Goal: Task Accomplishment & Management: Use online tool/utility

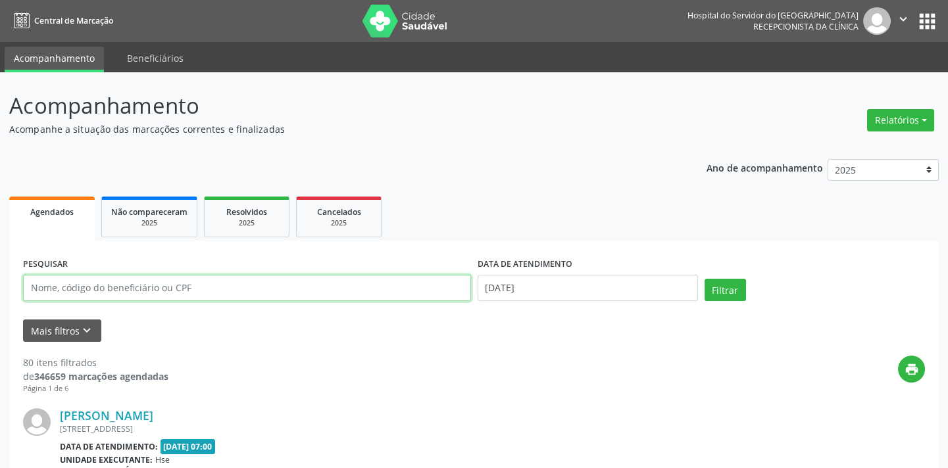
click at [160, 295] on input "text" at bounding box center [247, 288] width 448 height 26
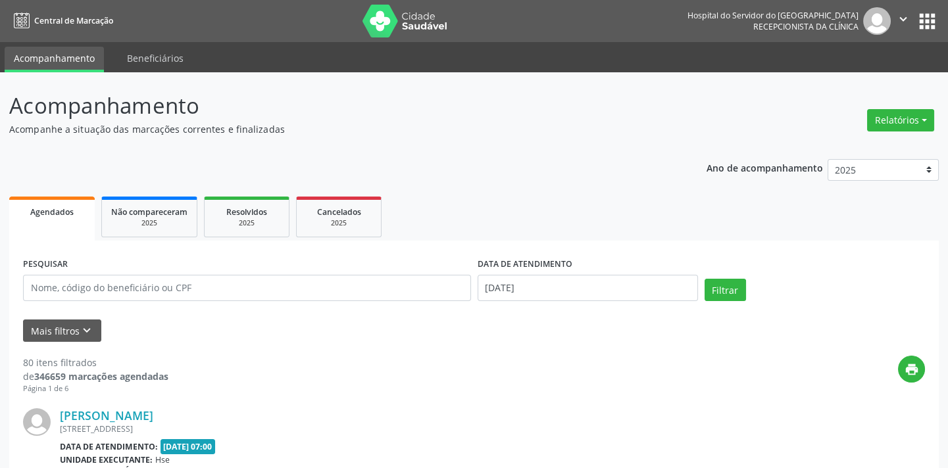
click at [60, 335] on button "Mais filtros keyboard_arrow_down" at bounding box center [62, 331] width 78 height 23
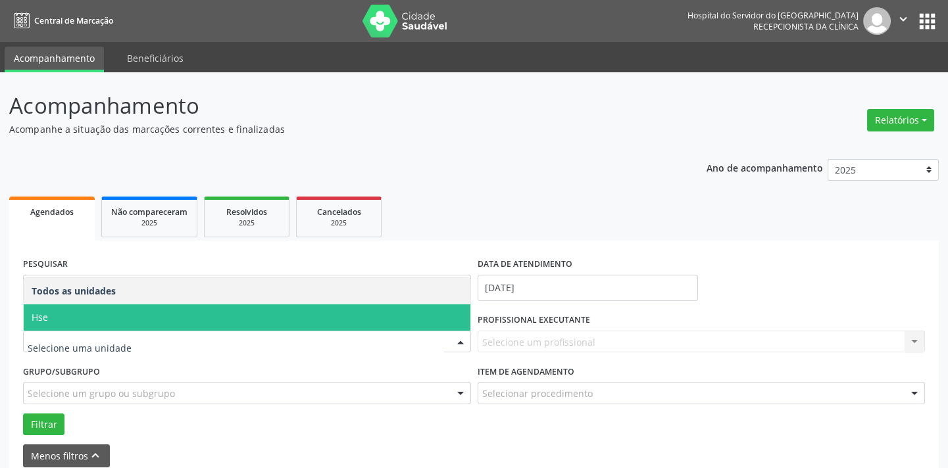
click at [93, 318] on span "Hse" at bounding box center [247, 318] width 447 height 26
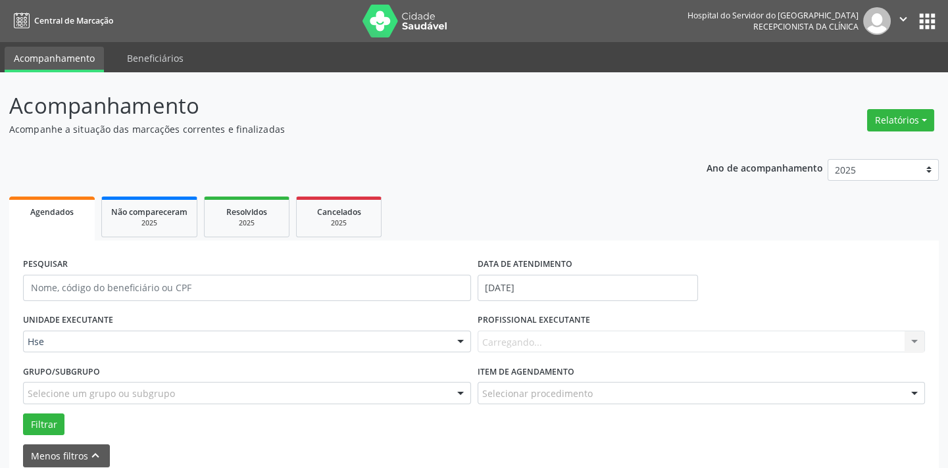
click at [585, 344] on div "Carregando... Nenhum resultado encontrado para: " " Não há nenhuma opção para s…" at bounding box center [702, 342] width 448 height 22
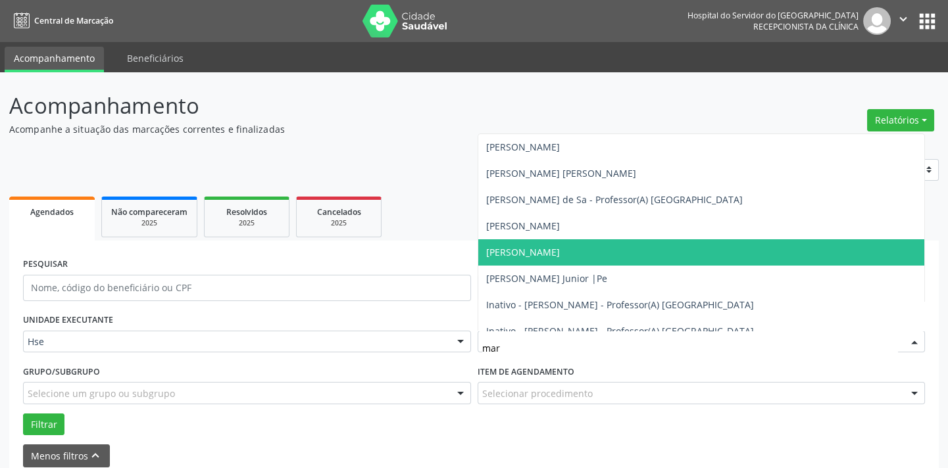
type input "marc"
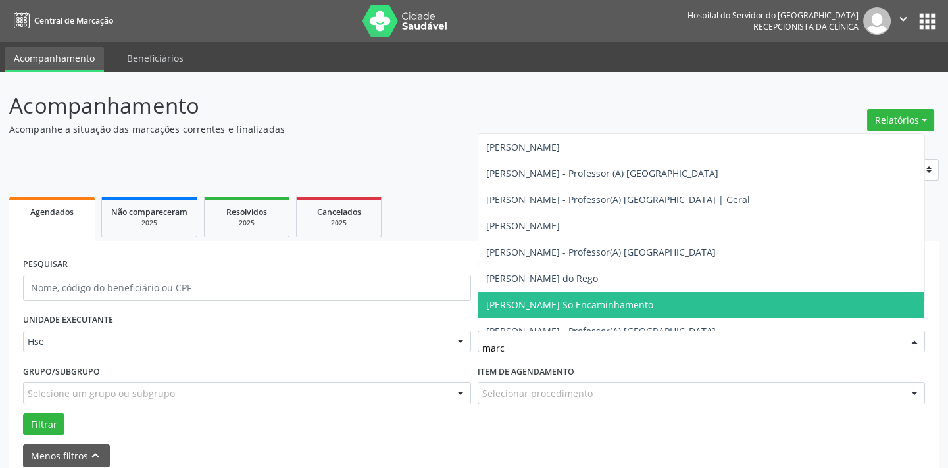
click at [578, 301] on span "[PERSON_NAME] So Encaminhamento" at bounding box center [569, 305] width 167 height 12
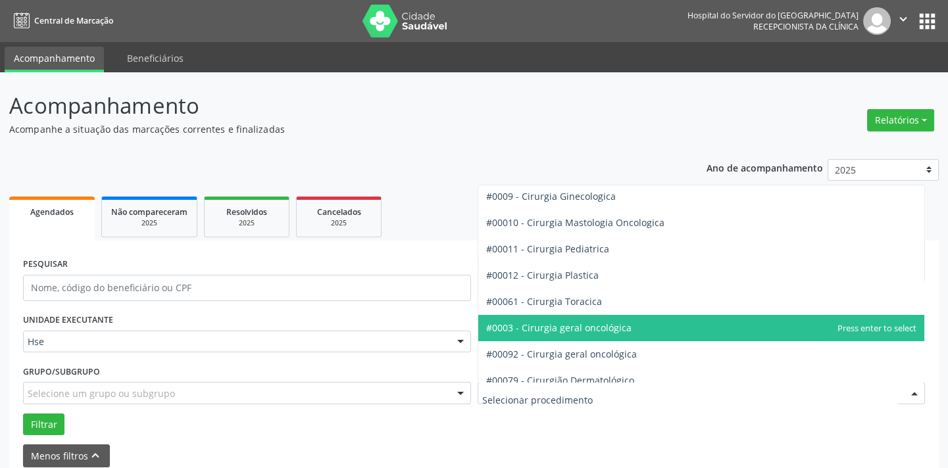
scroll to position [418, 0]
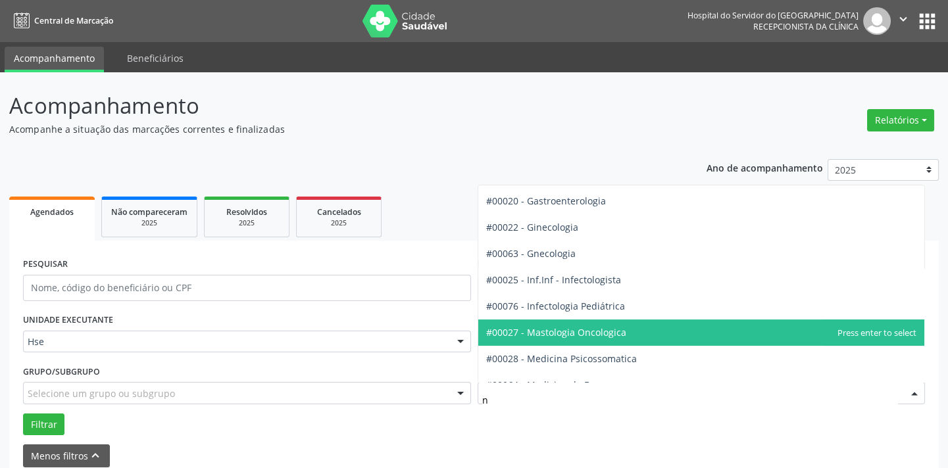
type input "ne"
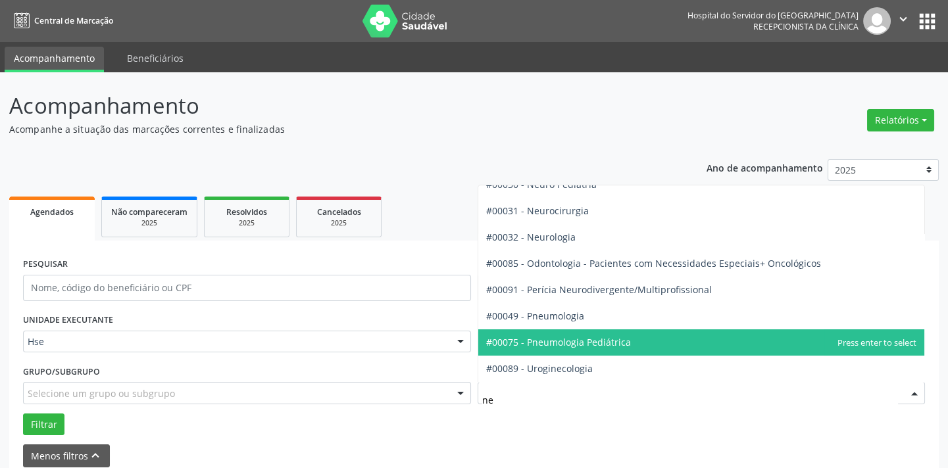
scroll to position [118, 0]
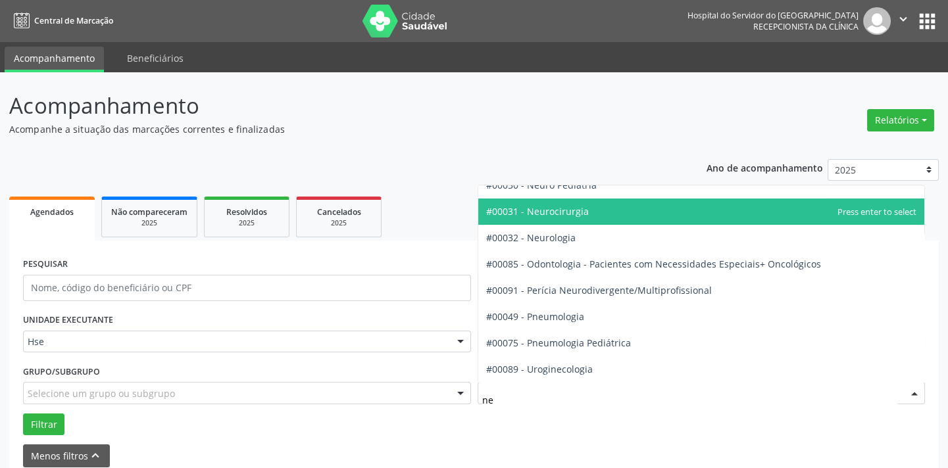
click at [598, 209] on span "#00031 - Neurocirurgia" at bounding box center [701, 212] width 447 height 26
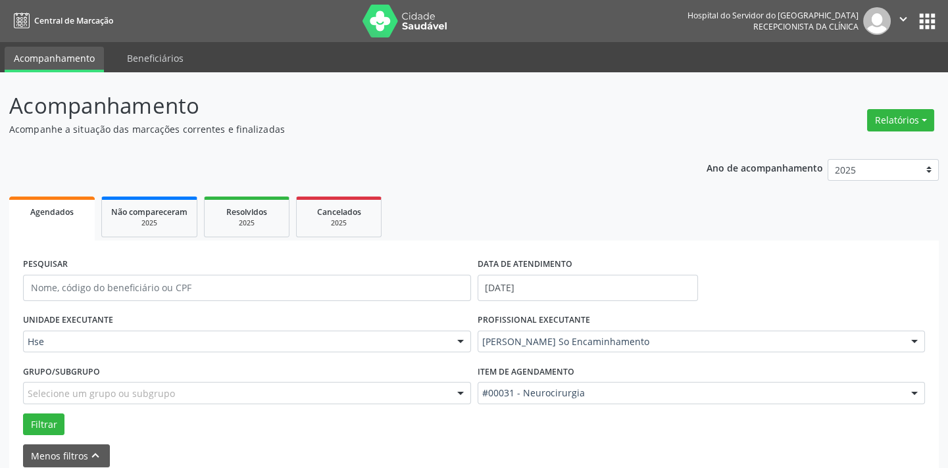
scroll to position [418, 0]
click at [47, 426] on button "Filtrar" at bounding box center [43, 425] width 41 height 22
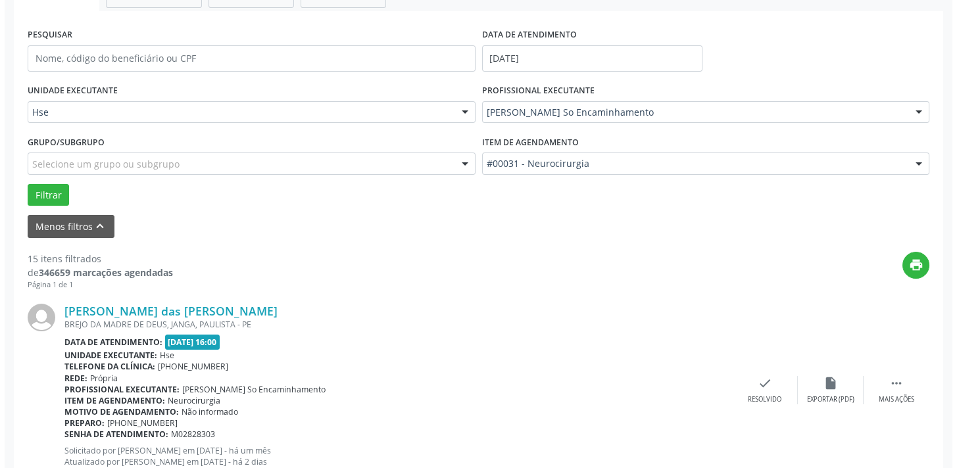
scroll to position [359, 0]
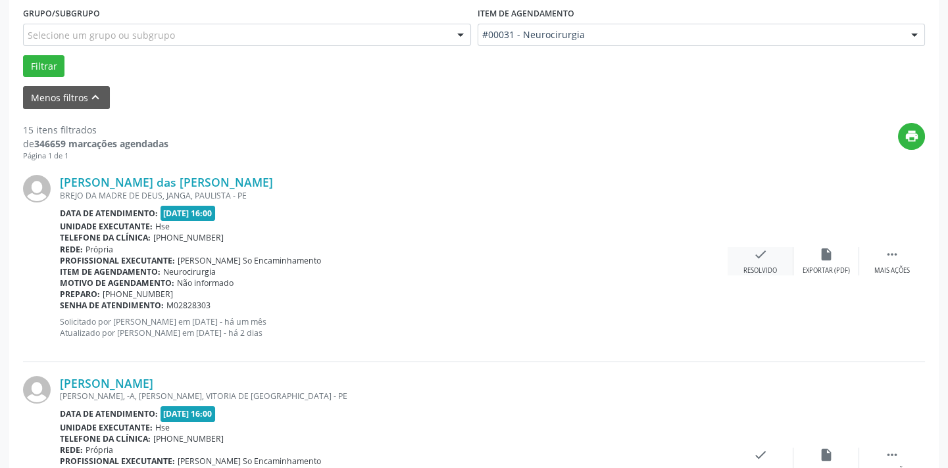
click at [781, 260] on div "check Resolvido" at bounding box center [761, 261] width 66 height 28
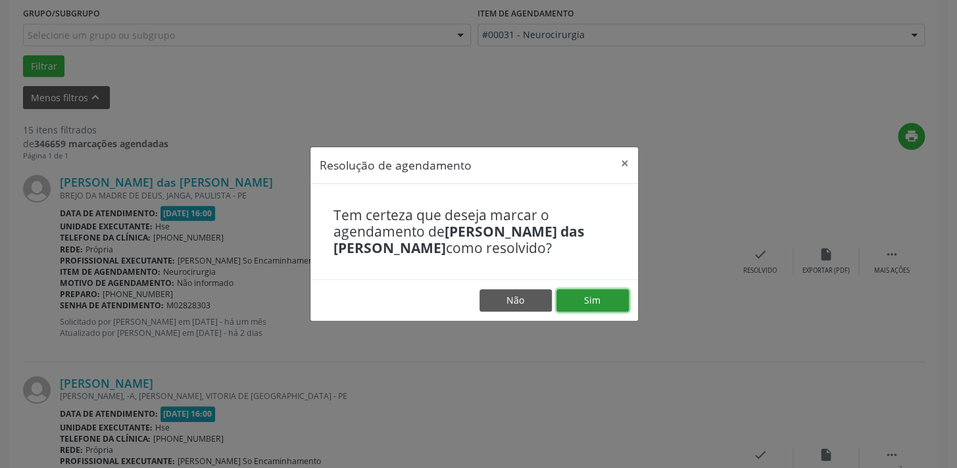
click at [589, 312] on button "Sim" at bounding box center [593, 300] width 72 height 22
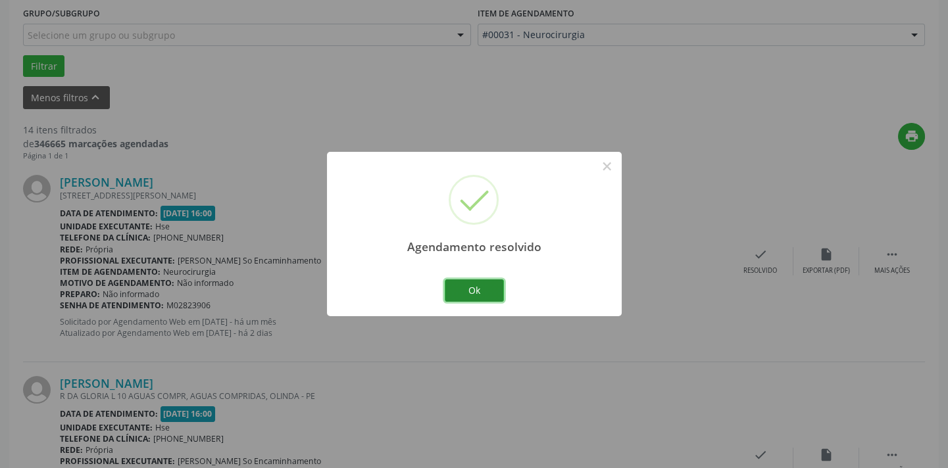
click at [477, 290] on button "Ok" at bounding box center [474, 291] width 59 height 22
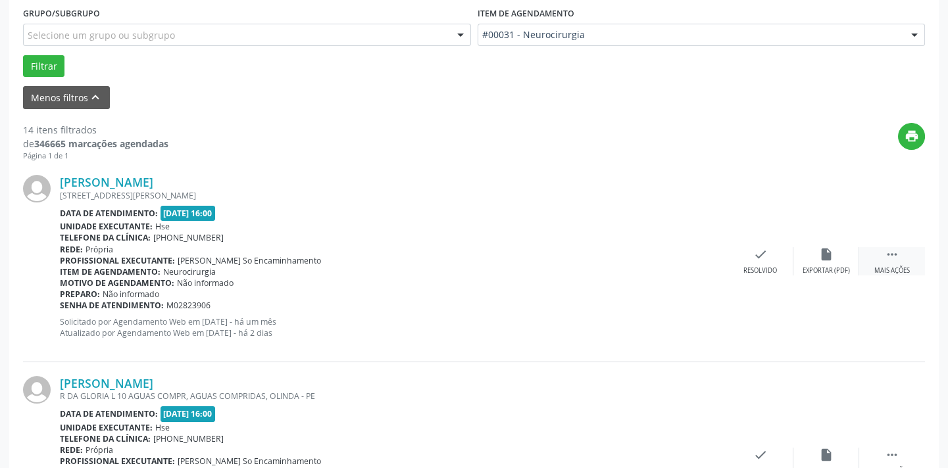
click at [888, 266] on div "Mais ações" at bounding box center [892, 270] width 36 height 9
click at [822, 266] on div "Não compareceu" at bounding box center [826, 270] width 56 height 9
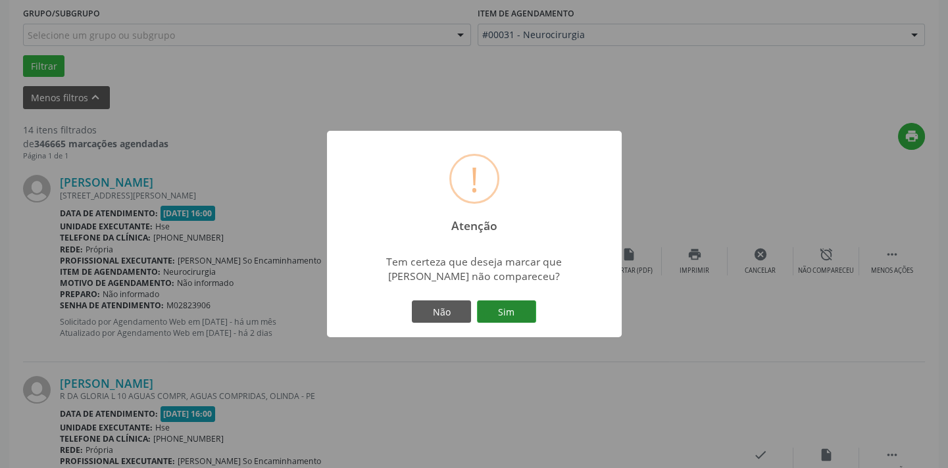
click at [529, 316] on button "Sim" at bounding box center [506, 312] width 59 height 22
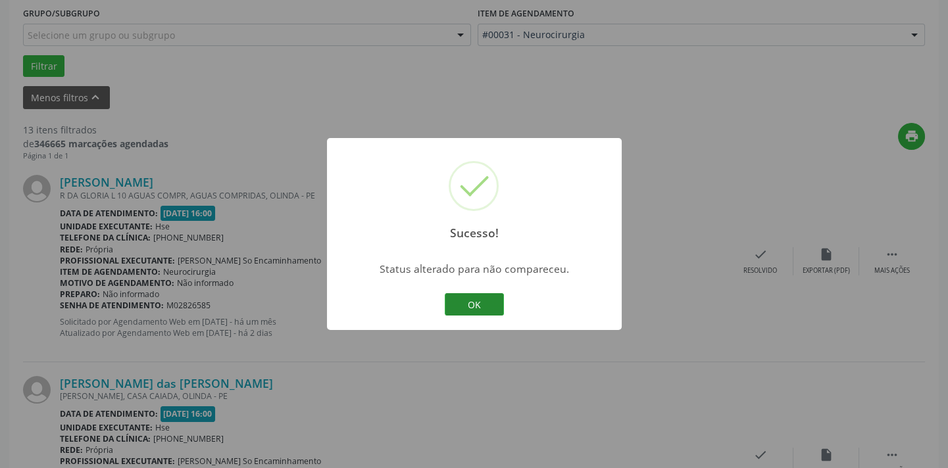
click at [496, 305] on button "OK" at bounding box center [474, 304] width 59 height 22
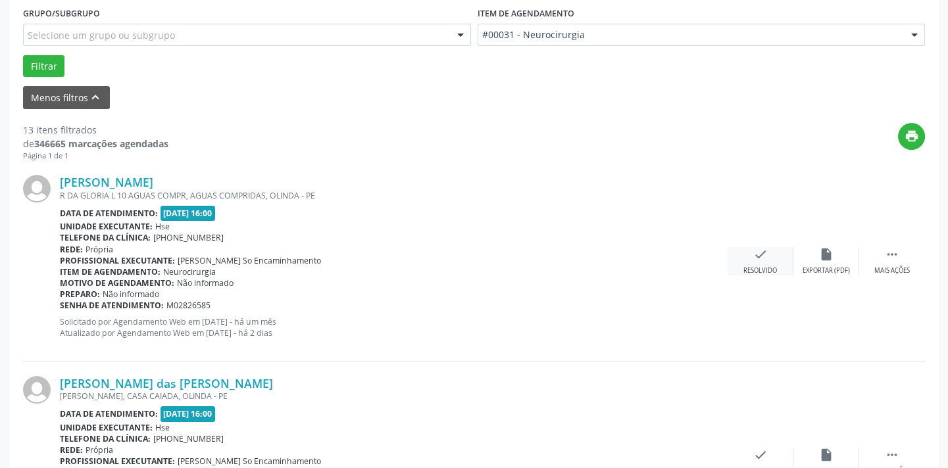
click at [757, 250] on icon "check" at bounding box center [760, 254] width 14 height 14
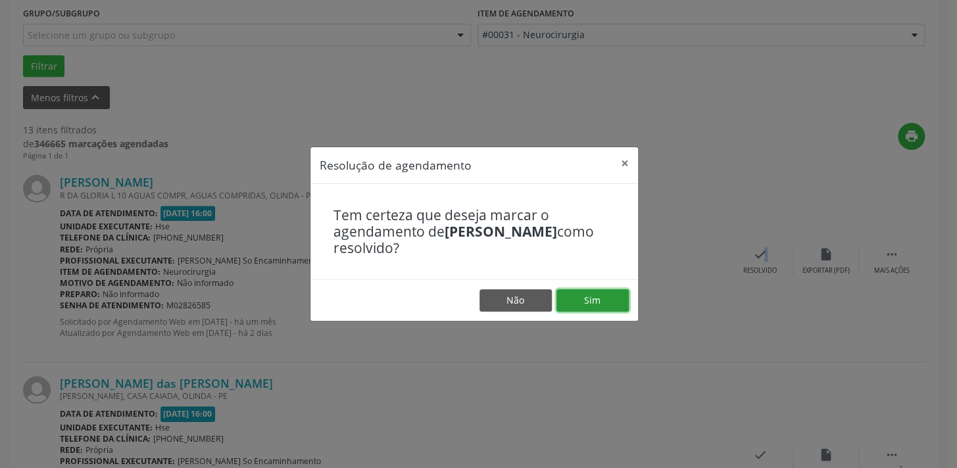
click at [582, 293] on button "Sim" at bounding box center [593, 300] width 72 height 22
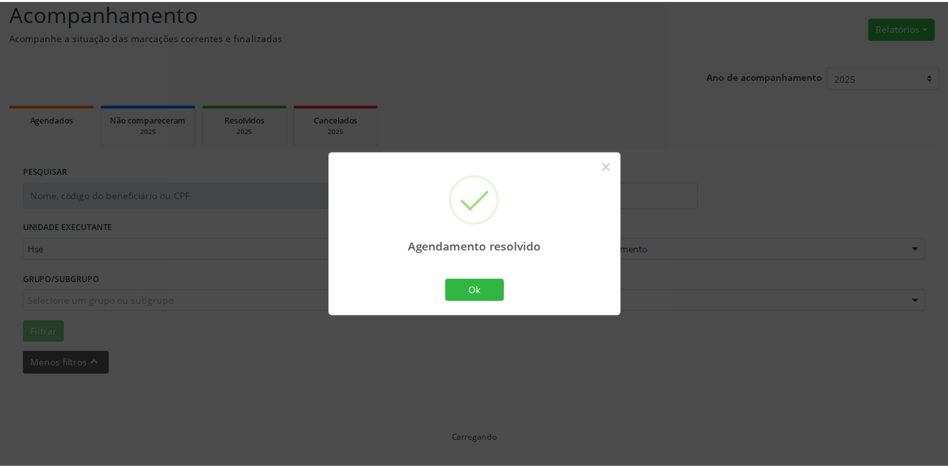
scroll to position [91, 0]
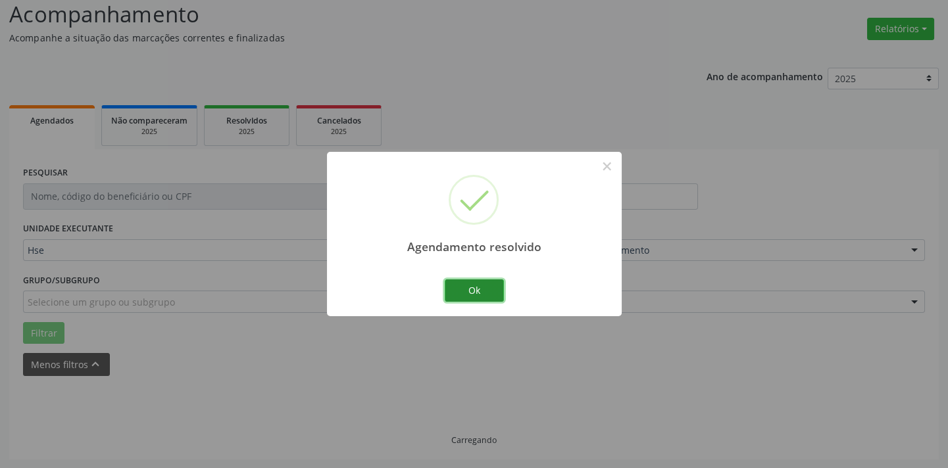
click at [461, 289] on button "Ok" at bounding box center [474, 291] width 59 height 22
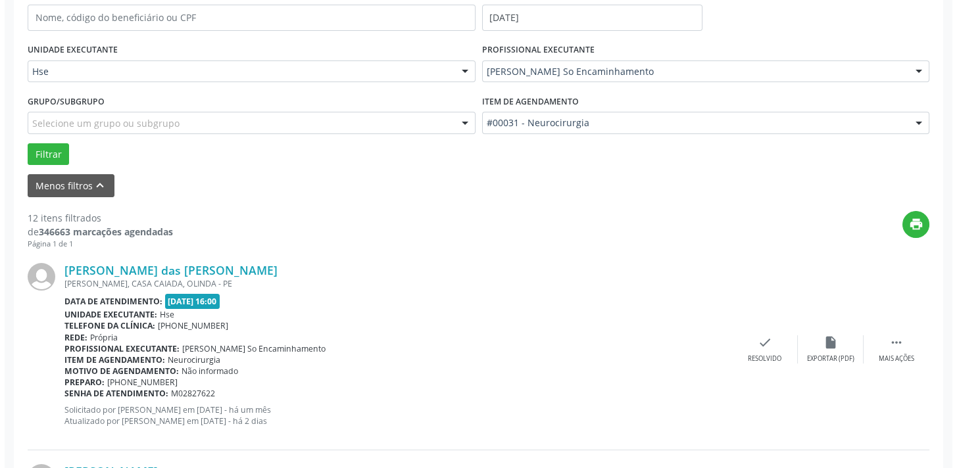
scroll to position [390, 0]
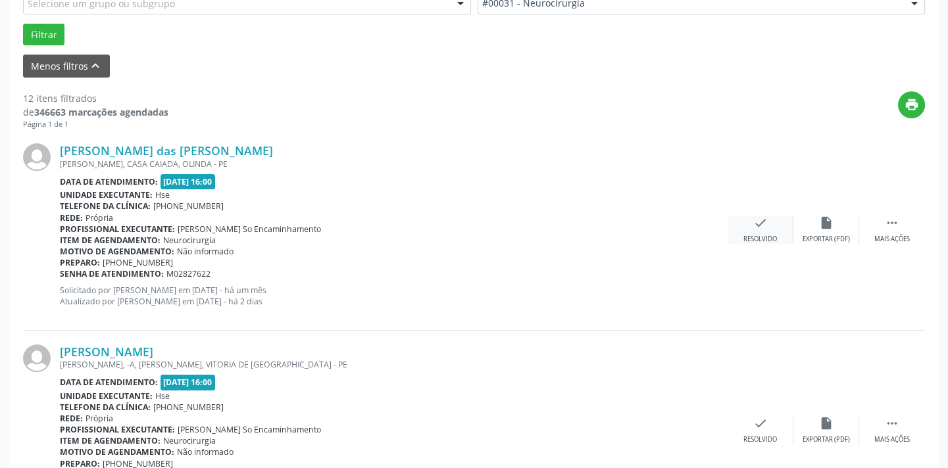
click at [761, 226] on icon "check" at bounding box center [760, 223] width 14 height 14
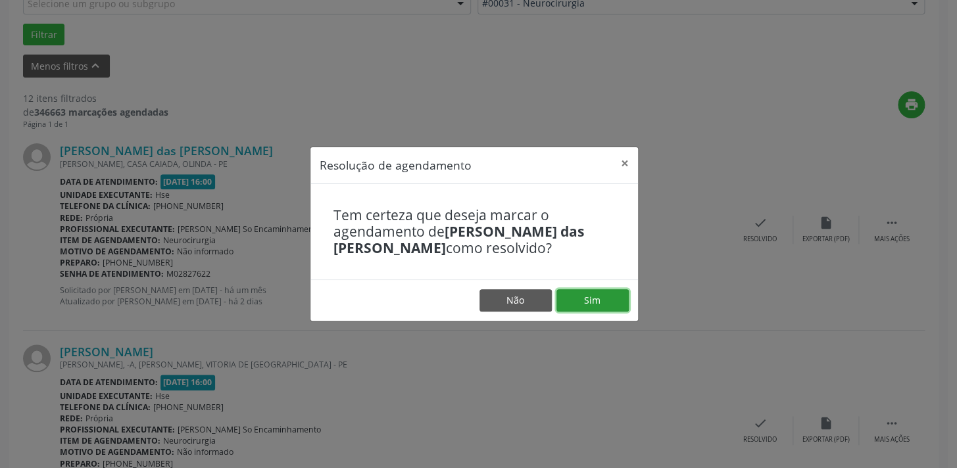
click at [591, 300] on button "Sim" at bounding box center [593, 300] width 72 height 22
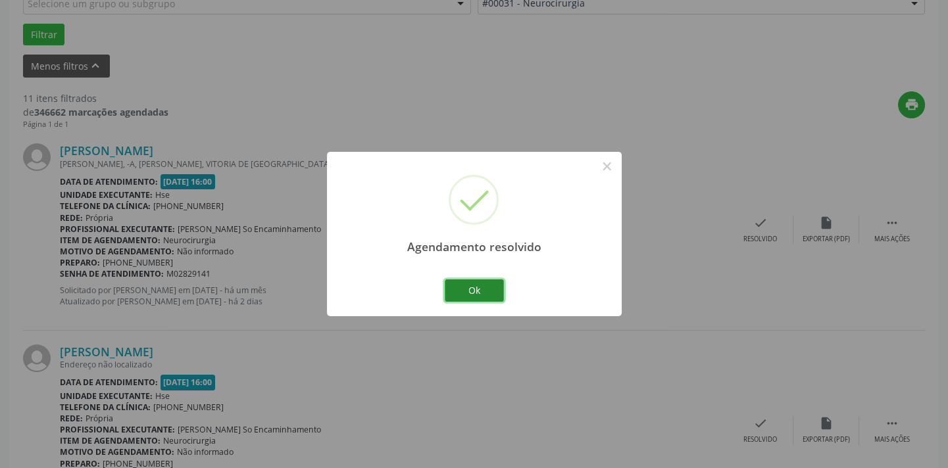
click at [486, 293] on button "Ok" at bounding box center [474, 291] width 59 height 22
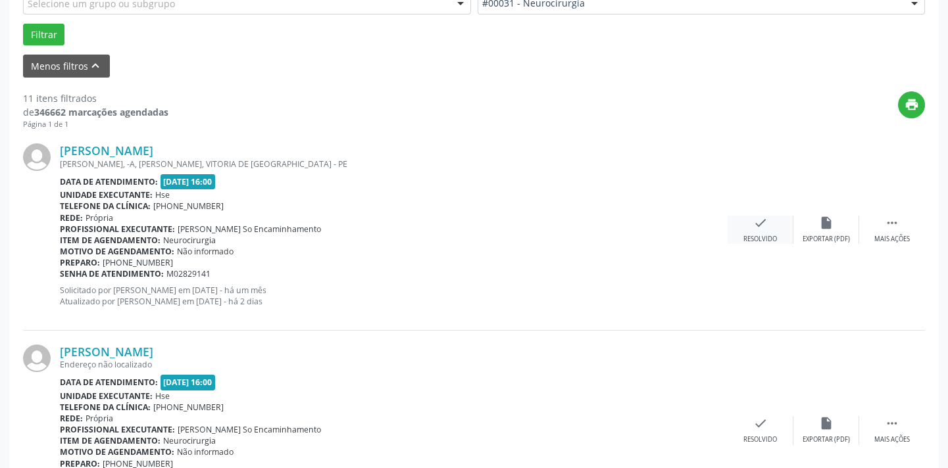
click at [764, 236] on div "Resolvido" at bounding box center [760, 239] width 34 height 9
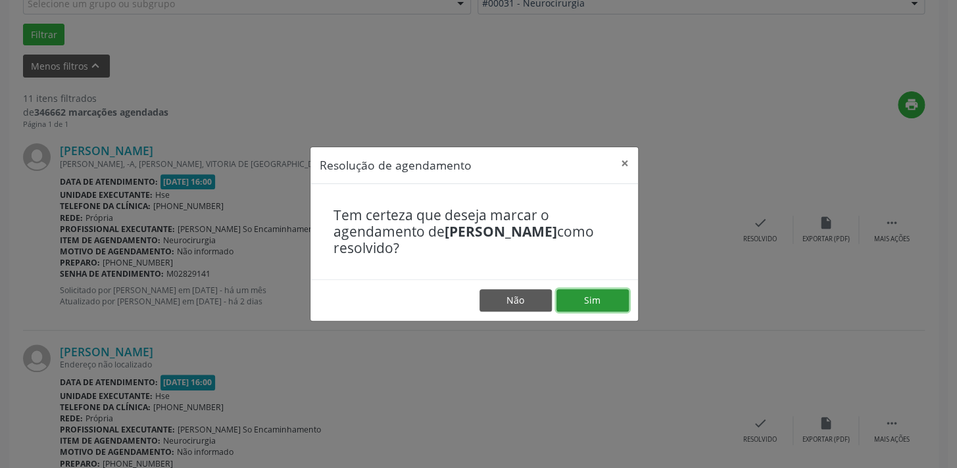
click at [605, 299] on button "Sim" at bounding box center [593, 300] width 72 height 22
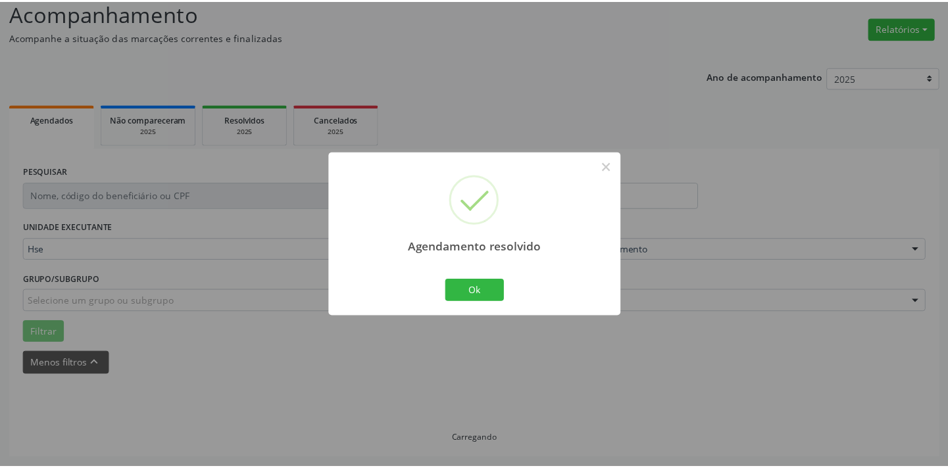
scroll to position [91, 0]
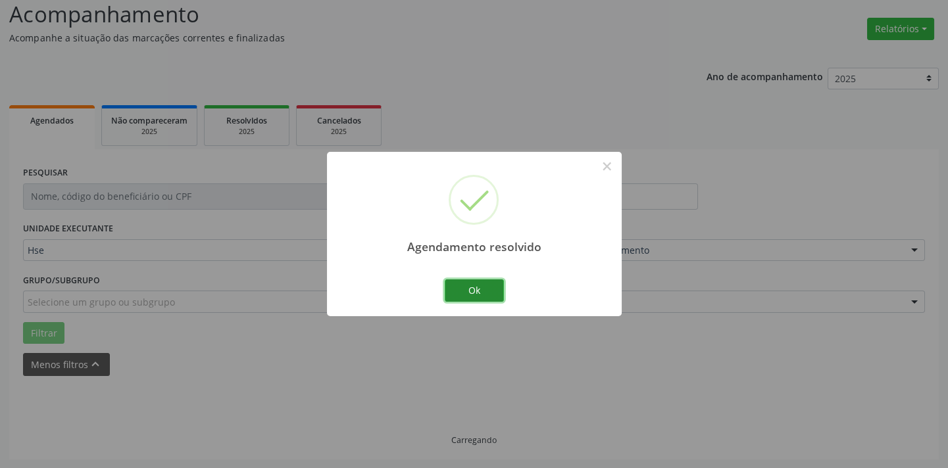
click at [459, 295] on button "Ok" at bounding box center [474, 291] width 59 height 22
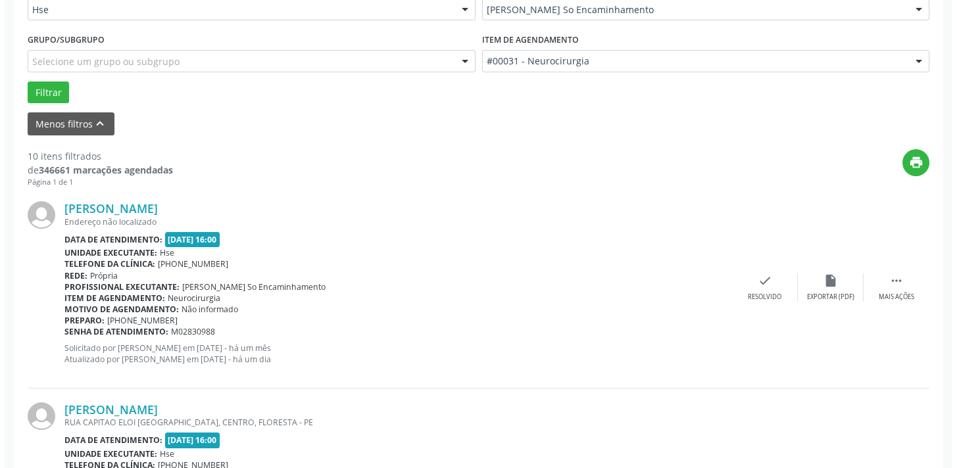
scroll to position [390, 0]
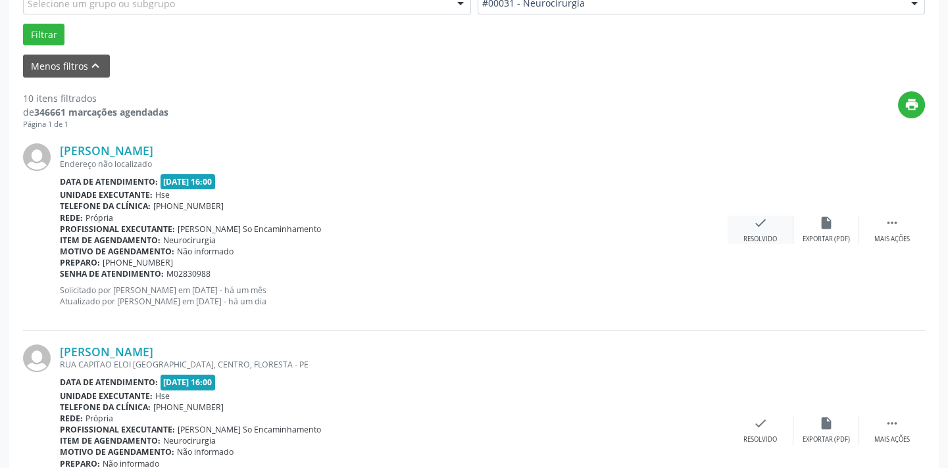
click at [759, 231] on div "check Resolvido" at bounding box center [761, 230] width 66 height 28
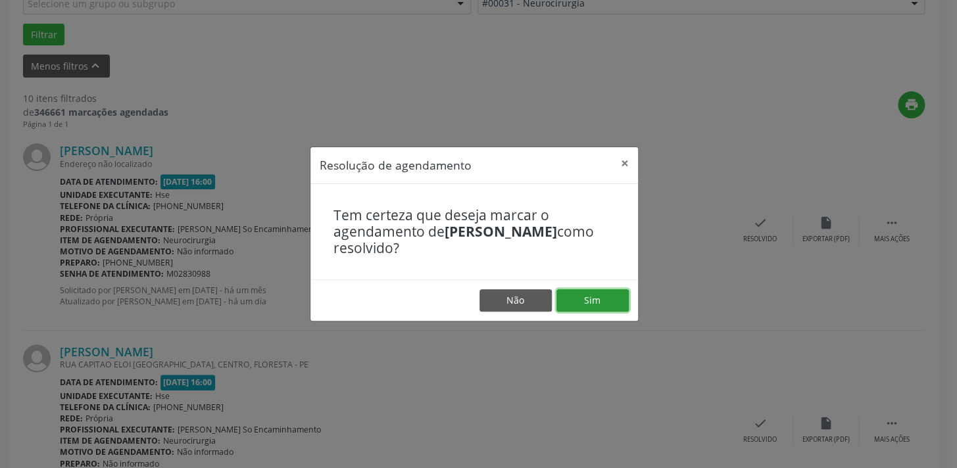
click at [584, 302] on button "Sim" at bounding box center [593, 300] width 72 height 22
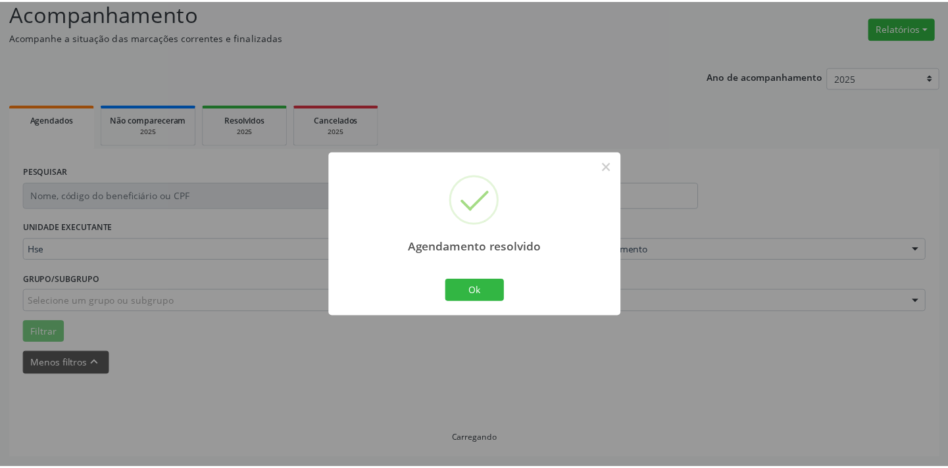
scroll to position [91, 0]
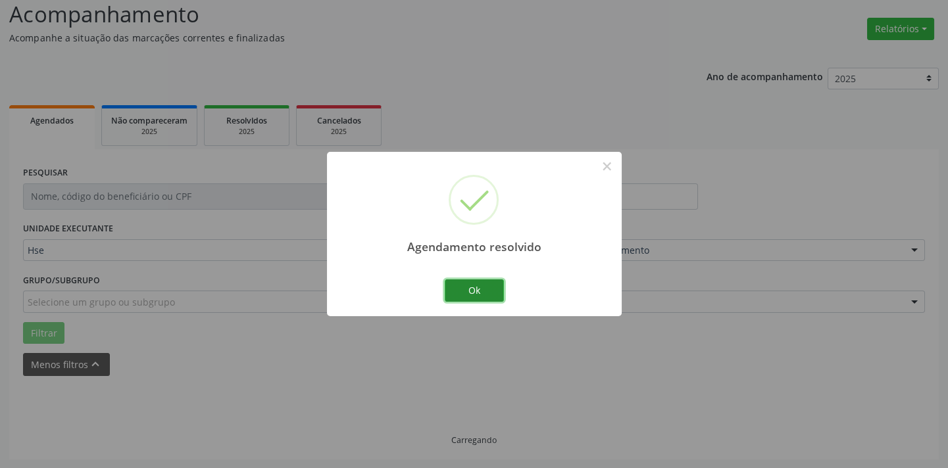
click at [476, 295] on button "Ok" at bounding box center [474, 291] width 59 height 22
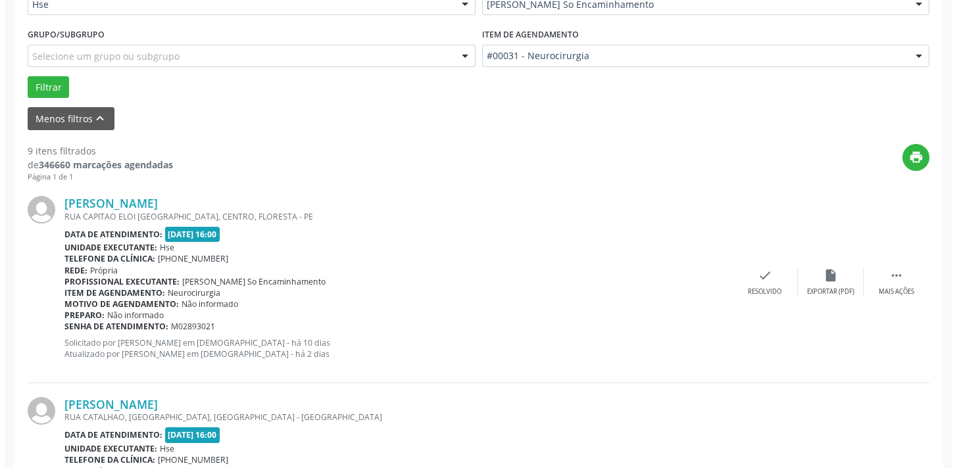
scroll to position [390, 0]
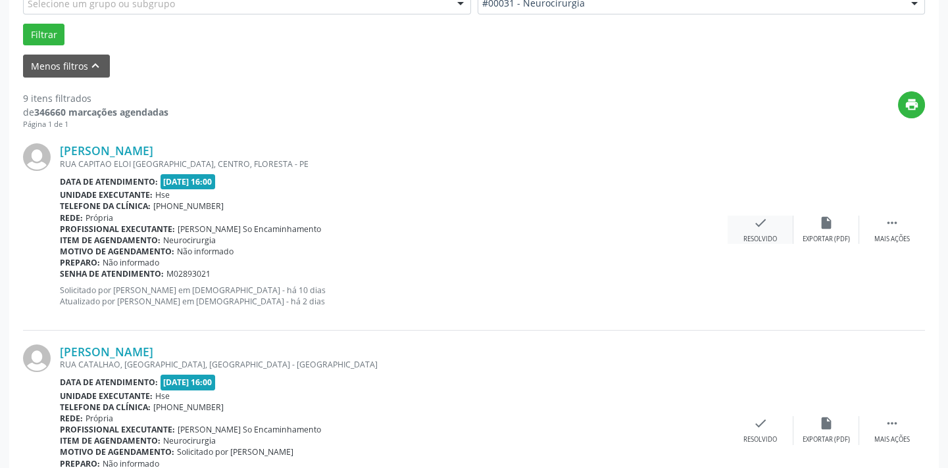
click at [766, 225] on icon "check" at bounding box center [760, 223] width 14 height 14
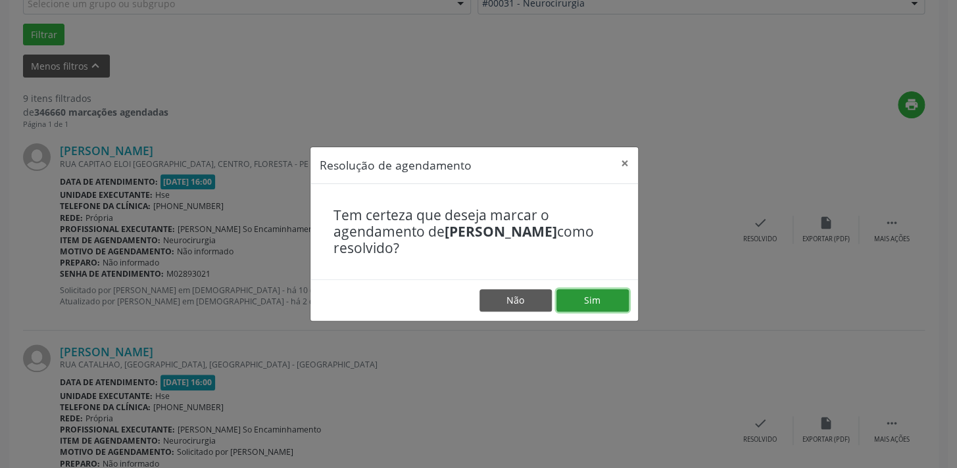
click at [614, 301] on button "Sim" at bounding box center [593, 300] width 72 height 22
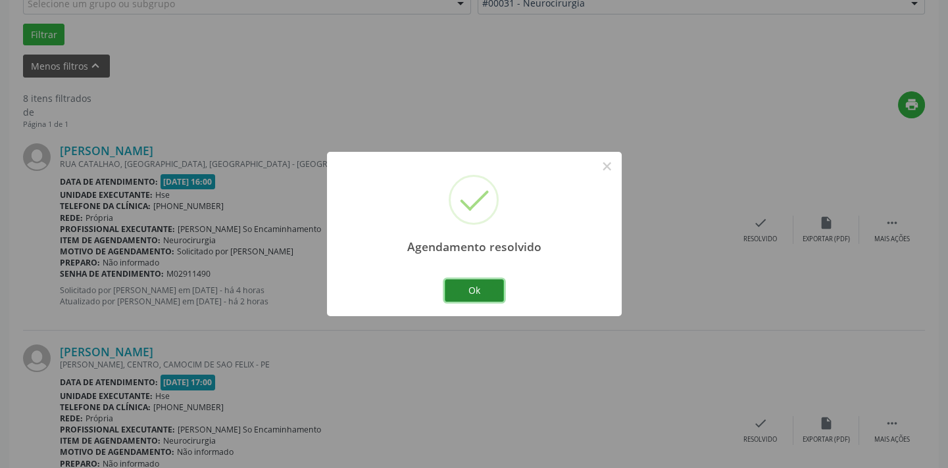
click at [484, 286] on button "Ok" at bounding box center [474, 291] width 59 height 22
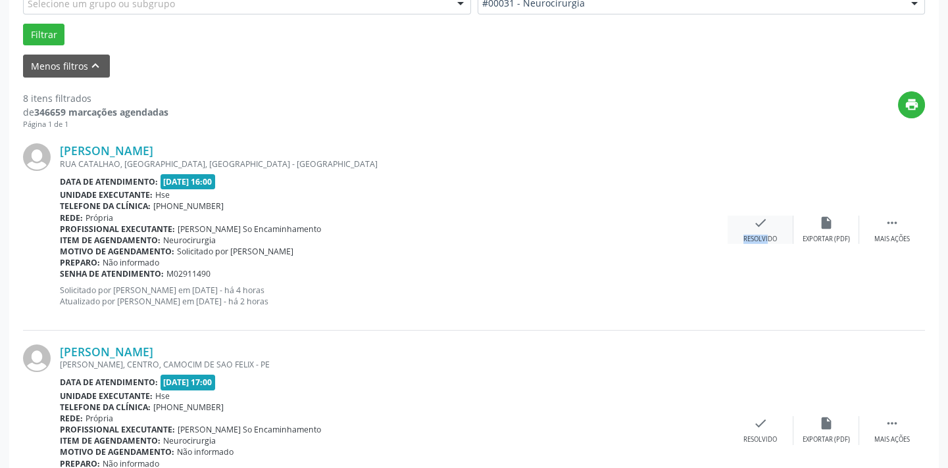
click at [760, 230] on div "check Resolvido" at bounding box center [761, 230] width 66 height 28
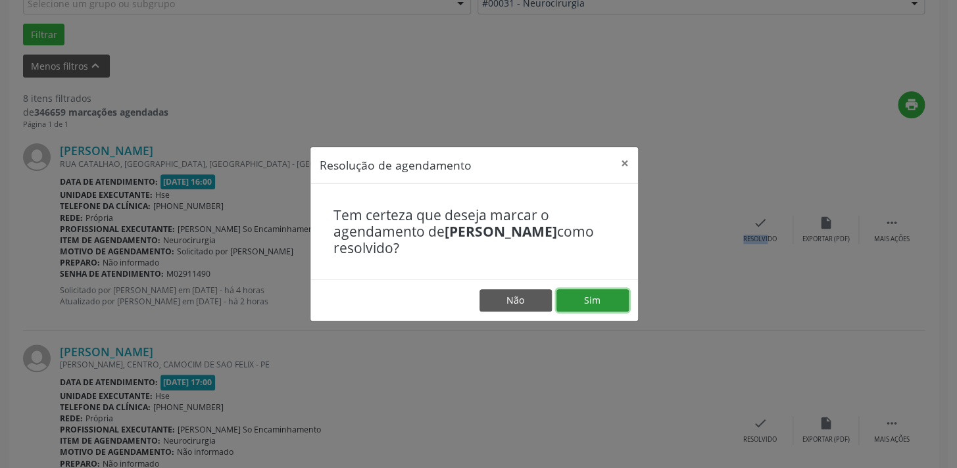
click at [599, 304] on button "Sim" at bounding box center [593, 300] width 72 height 22
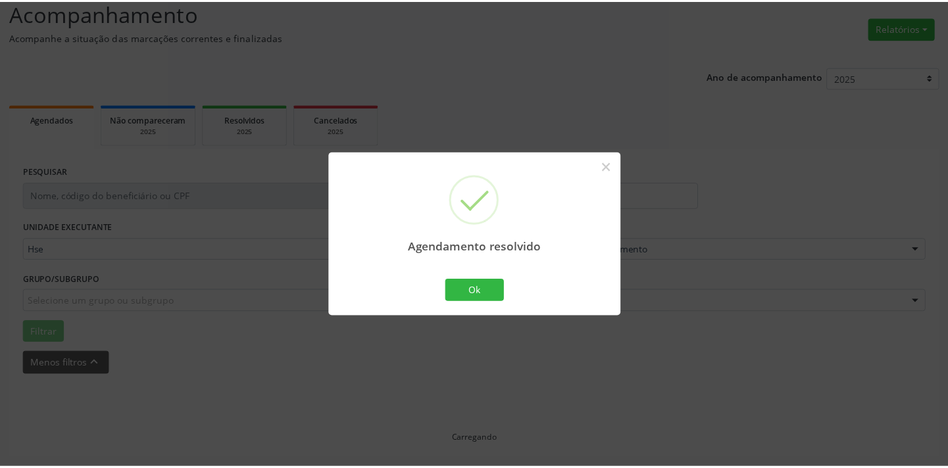
scroll to position [91, 0]
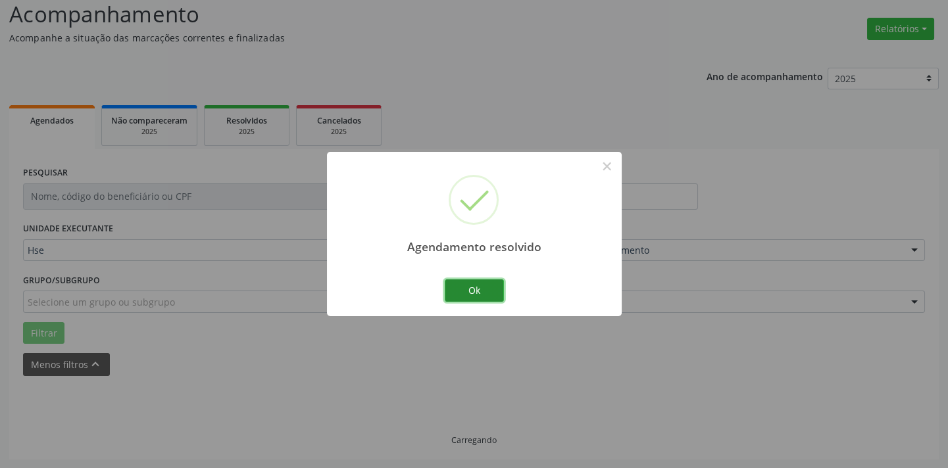
click at [487, 294] on button "Ok" at bounding box center [474, 291] width 59 height 22
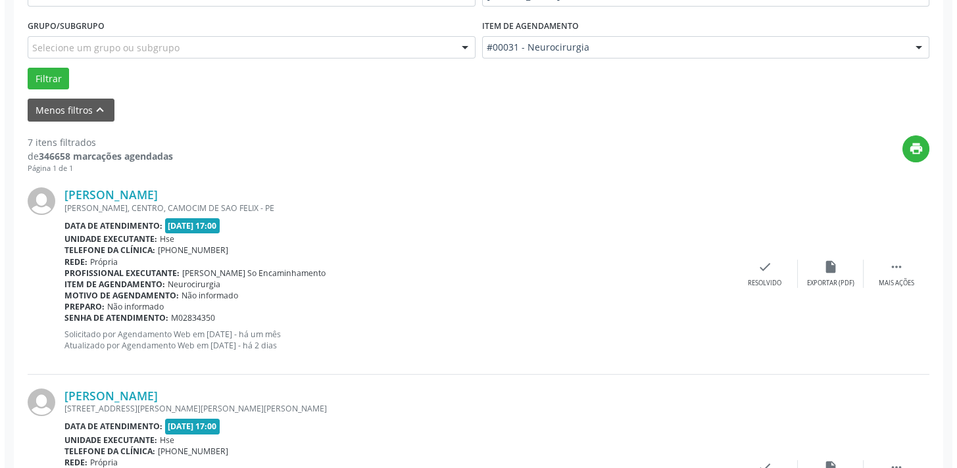
scroll to position [450, 0]
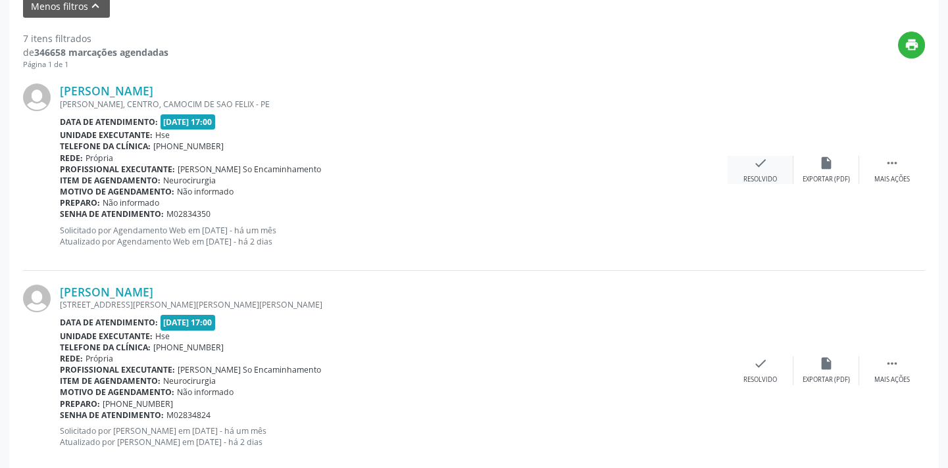
click at [763, 172] on div "check Resolvido" at bounding box center [761, 170] width 66 height 28
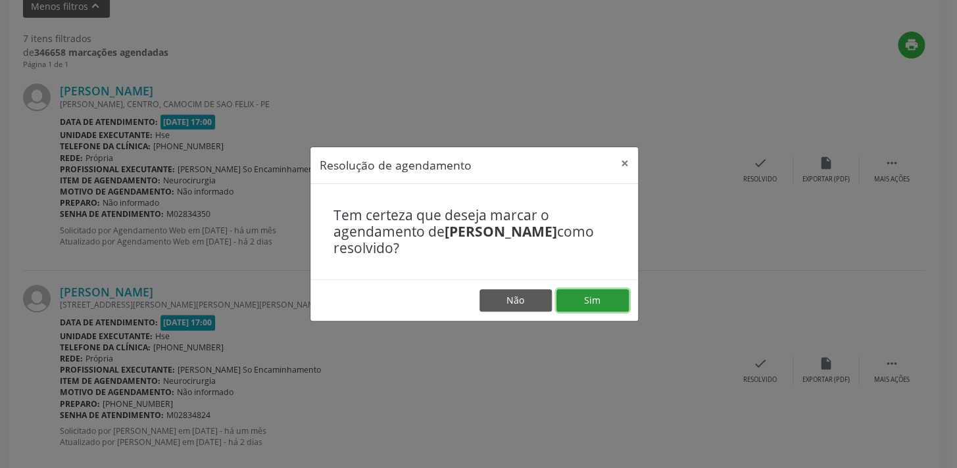
click at [589, 299] on button "Sim" at bounding box center [593, 300] width 72 height 22
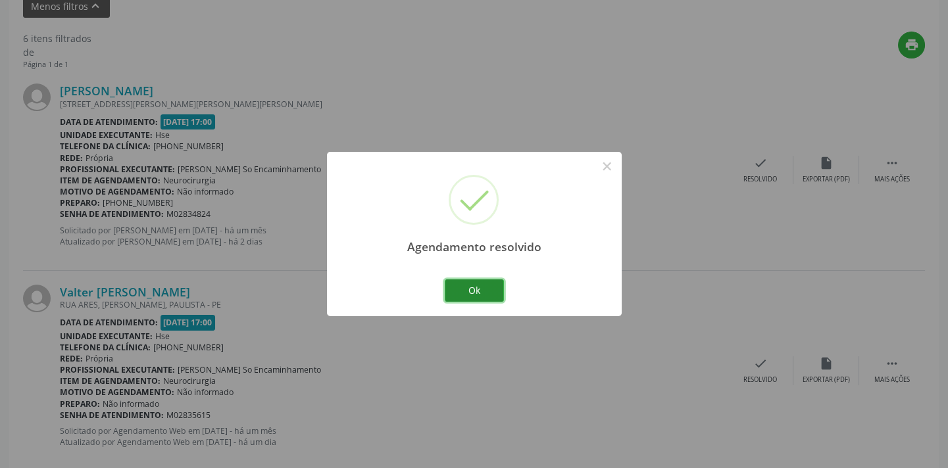
click at [468, 286] on button "Ok" at bounding box center [474, 291] width 59 height 22
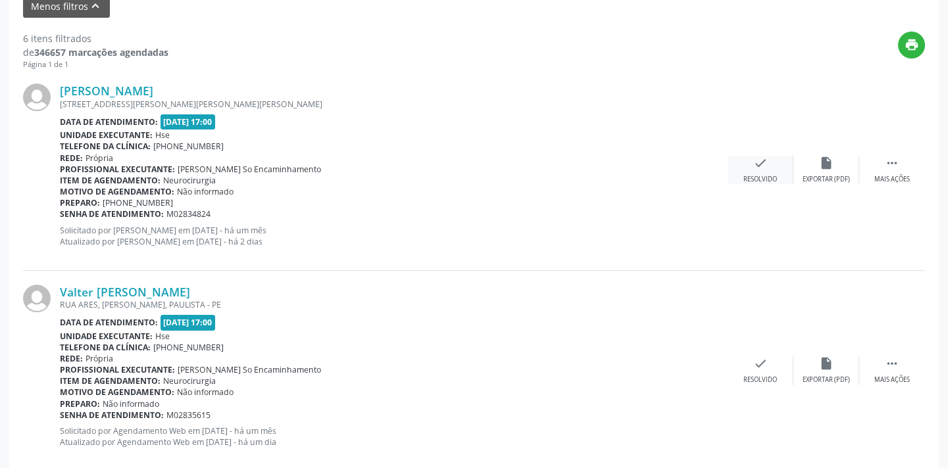
click at [762, 178] on div "Resolvido" at bounding box center [760, 179] width 34 height 9
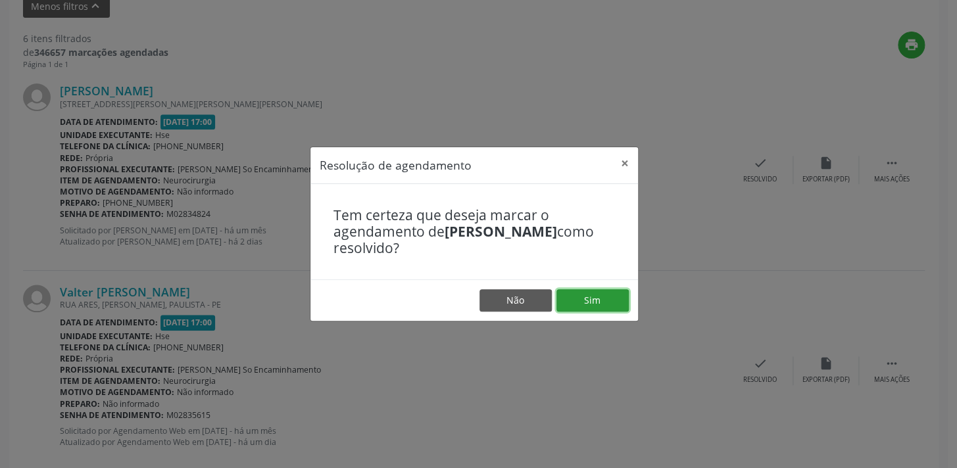
click at [601, 300] on button "Sim" at bounding box center [593, 300] width 72 height 22
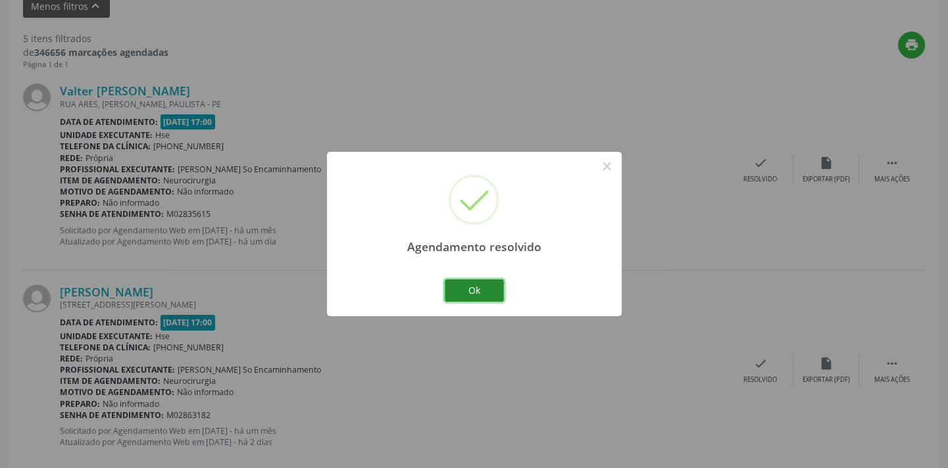
click at [474, 292] on button "Ok" at bounding box center [474, 291] width 59 height 22
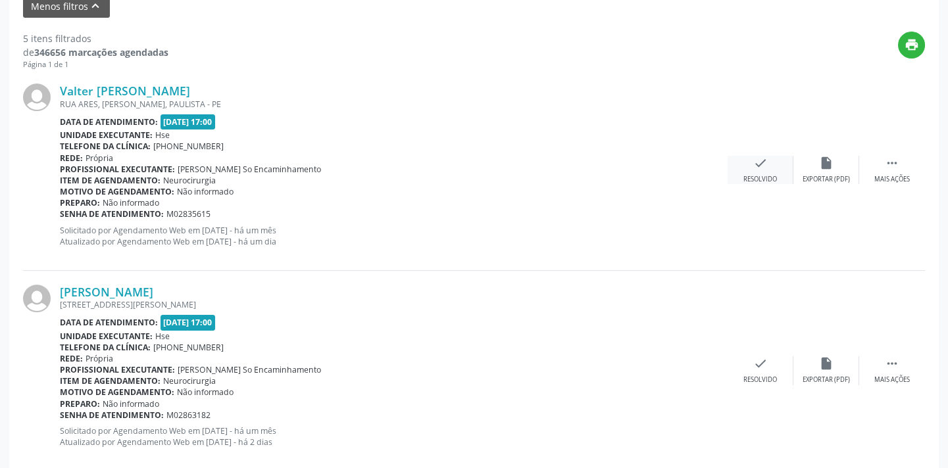
click at [759, 164] on icon "check" at bounding box center [760, 163] width 14 height 14
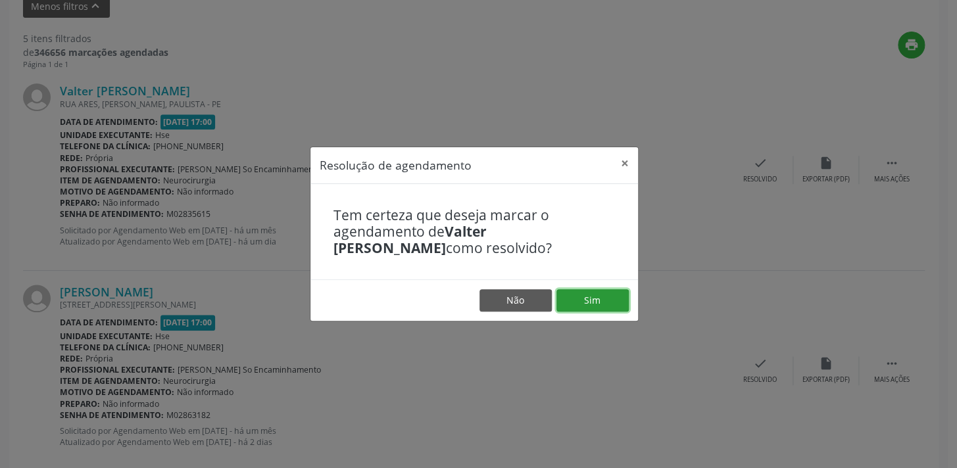
click at [612, 305] on button "Sim" at bounding box center [593, 300] width 72 height 22
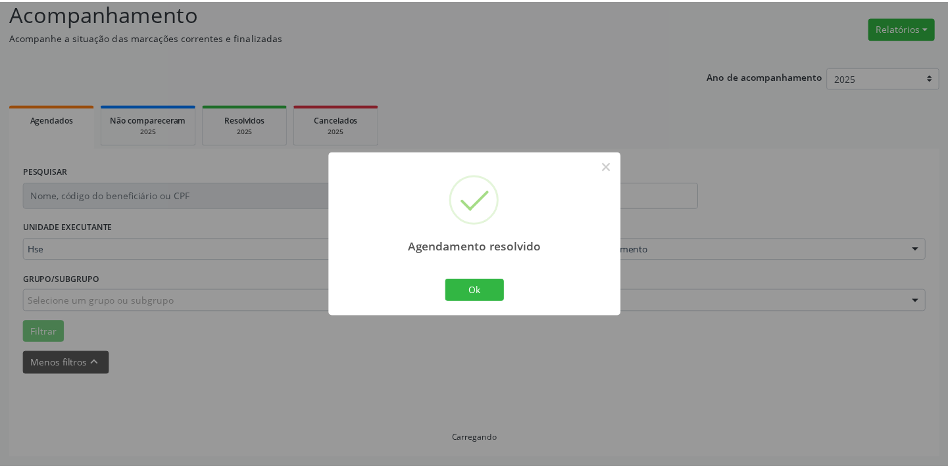
scroll to position [91, 0]
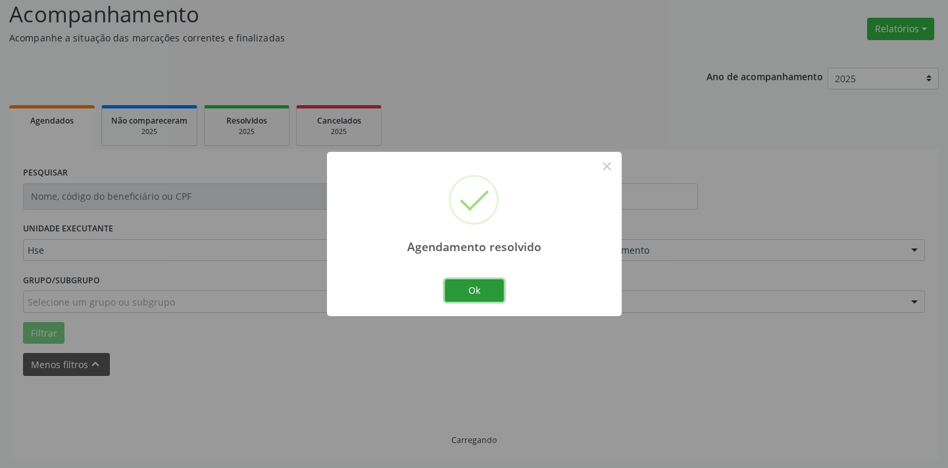
click at [484, 293] on button "Ok" at bounding box center [474, 291] width 59 height 22
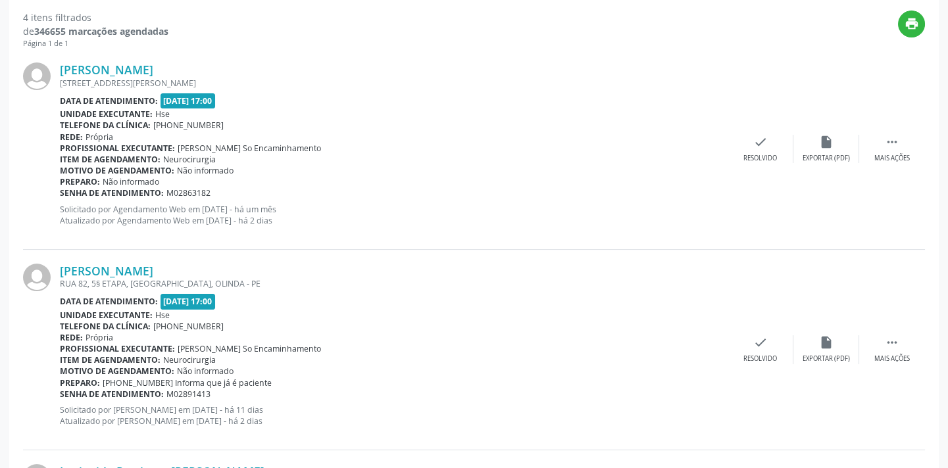
scroll to position [450, 0]
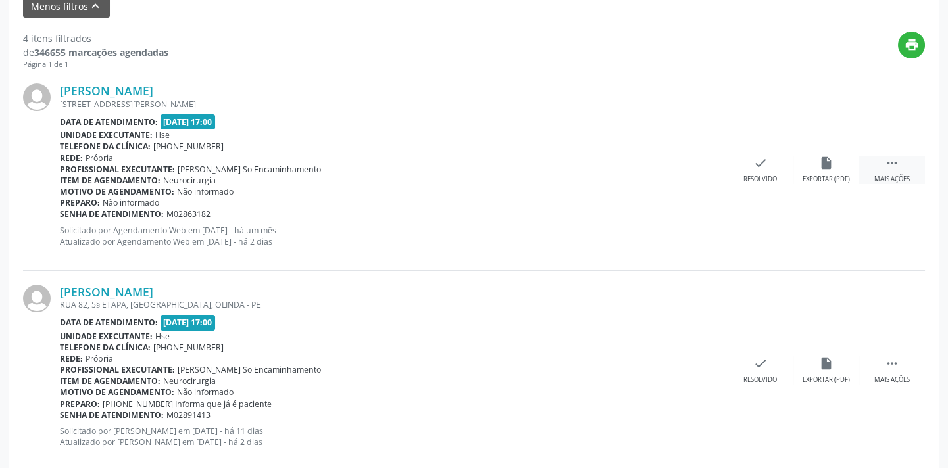
click at [886, 170] on div " Mais ações" at bounding box center [892, 170] width 66 height 28
click at [835, 175] on div "Não compareceu" at bounding box center [826, 179] width 56 height 9
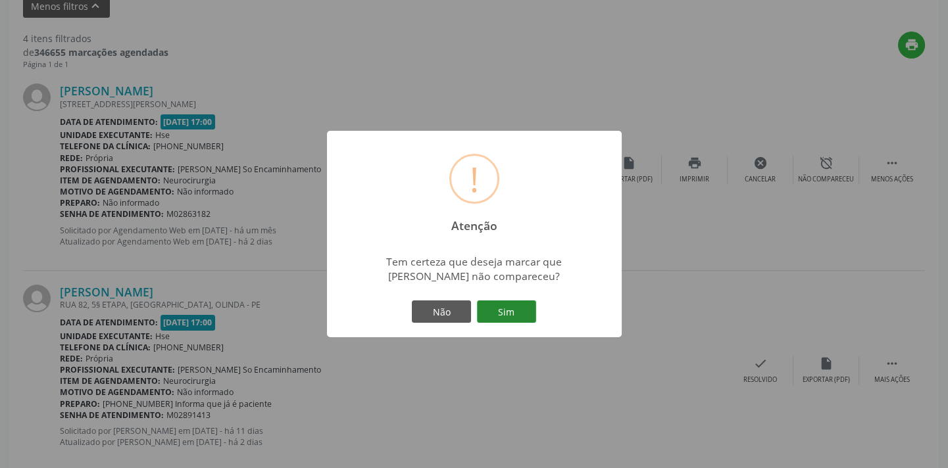
click at [518, 310] on button "Sim" at bounding box center [506, 312] width 59 height 22
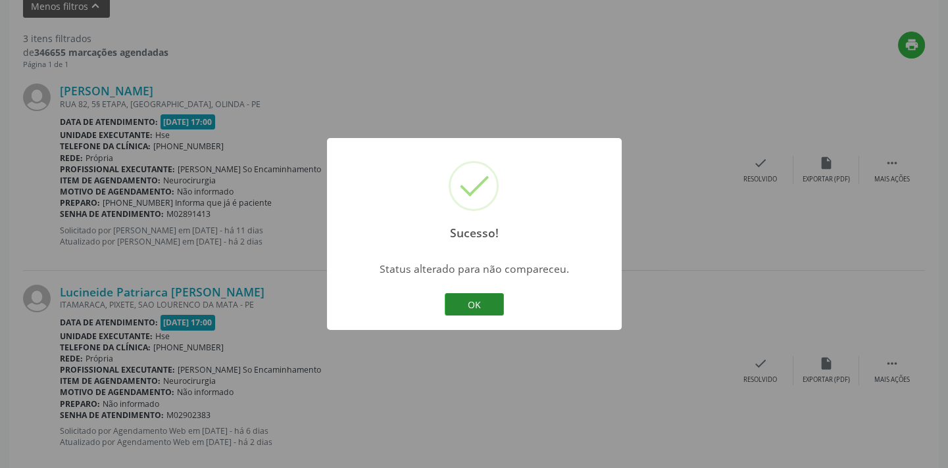
click at [471, 302] on button "OK" at bounding box center [474, 304] width 59 height 22
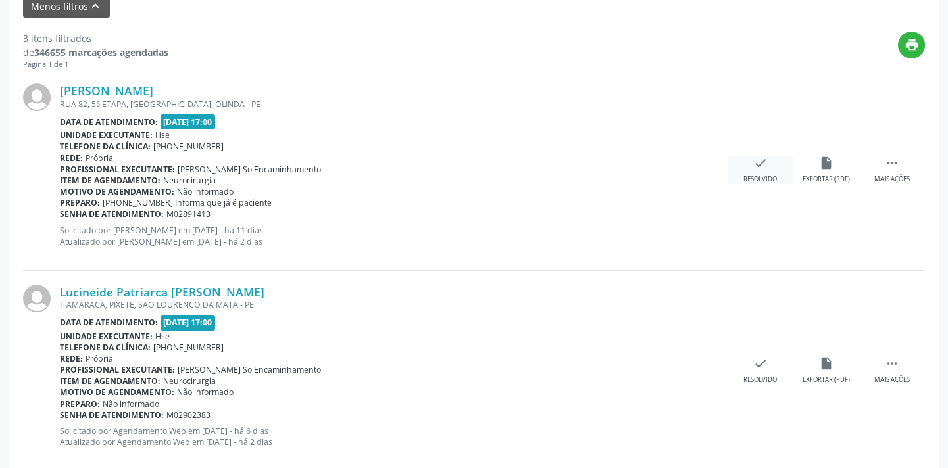
click at [761, 170] on div "check Resolvido" at bounding box center [761, 170] width 66 height 28
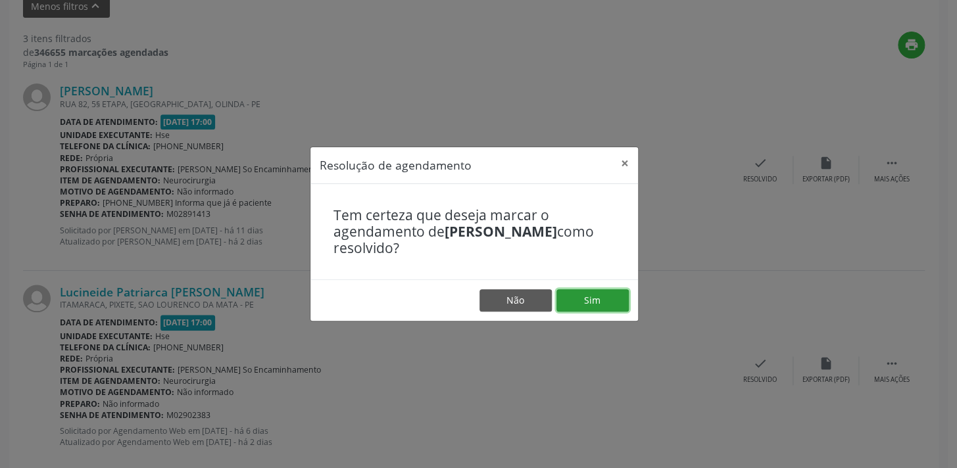
click at [608, 307] on button "Sim" at bounding box center [593, 300] width 72 height 22
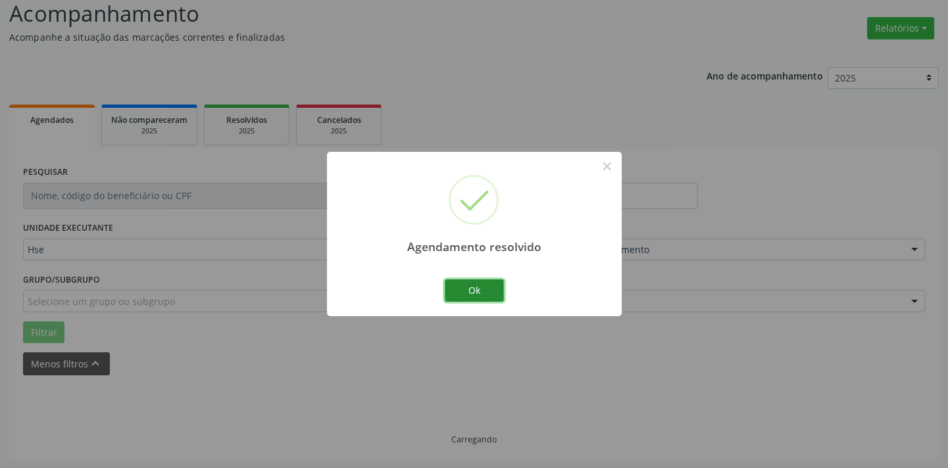
click at [489, 293] on button "Ok" at bounding box center [474, 291] width 59 height 22
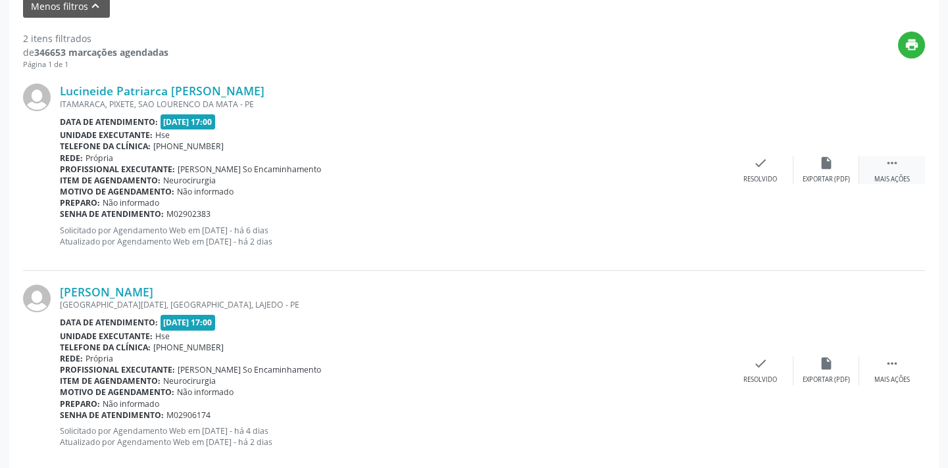
click at [897, 175] on div "Mais ações" at bounding box center [892, 179] width 36 height 9
click at [834, 178] on div "Não compareceu" at bounding box center [826, 179] width 56 height 9
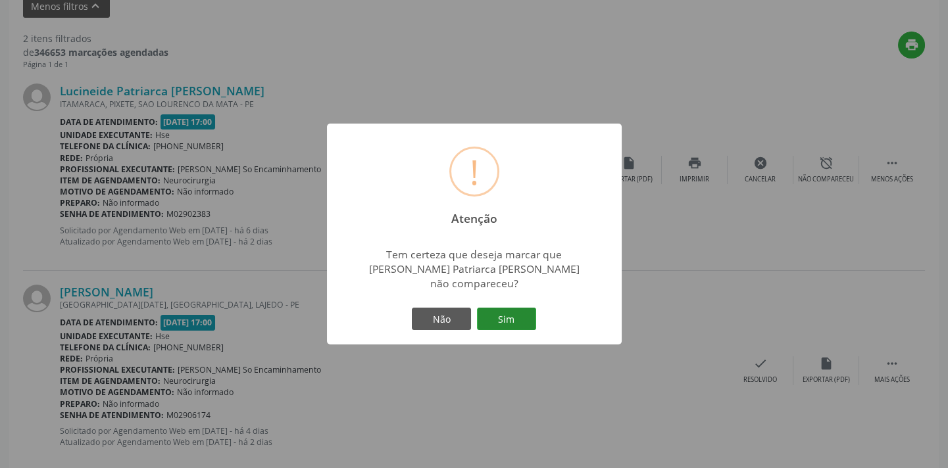
click at [506, 315] on button "Sim" at bounding box center [506, 319] width 59 height 22
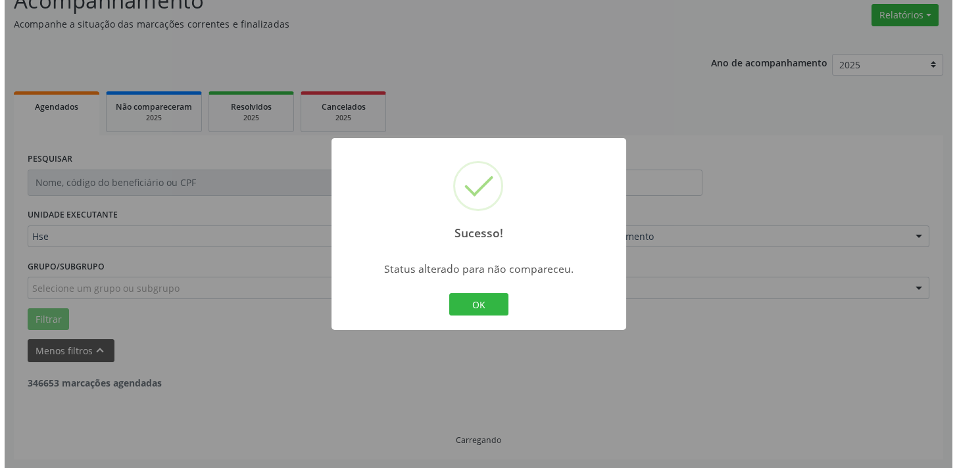
scroll to position [274, 0]
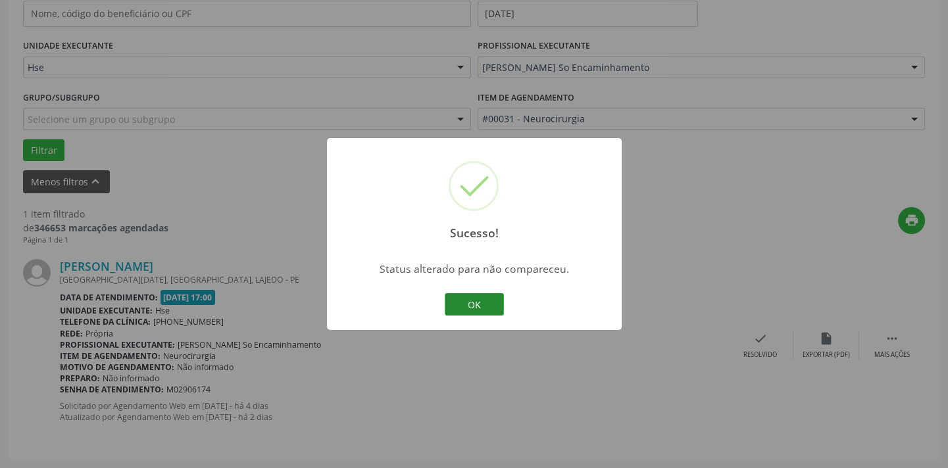
click at [478, 303] on button "OK" at bounding box center [474, 304] width 59 height 22
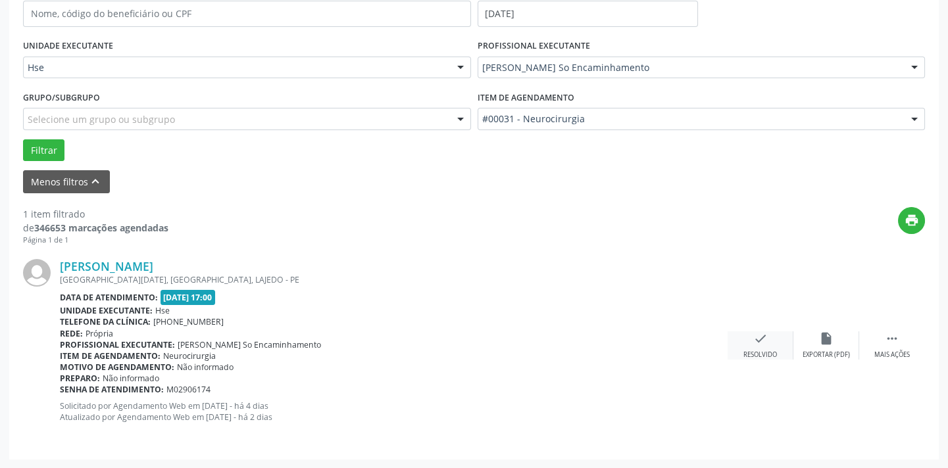
click at [759, 352] on div "Resolvido" at bounding box center [760, 355] width 34 height 9
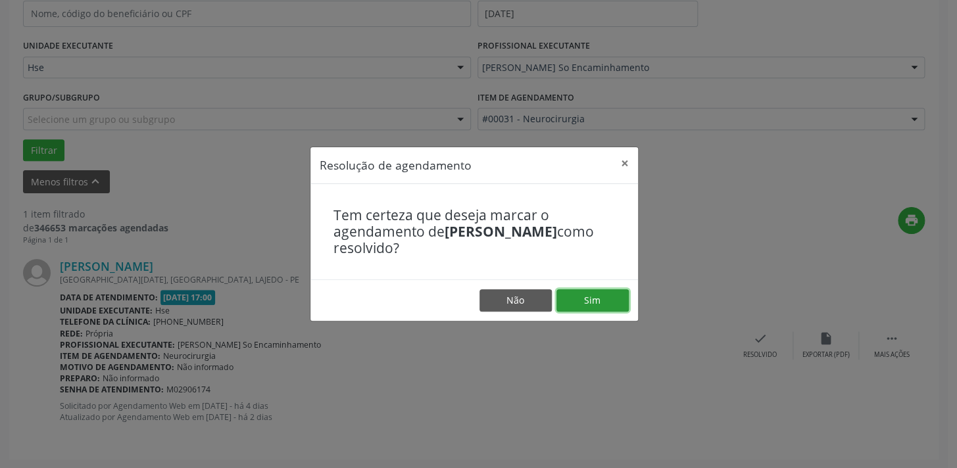
click at [598, 301] on button "Sim" at bounding box center [593, 300] width 72 height 22
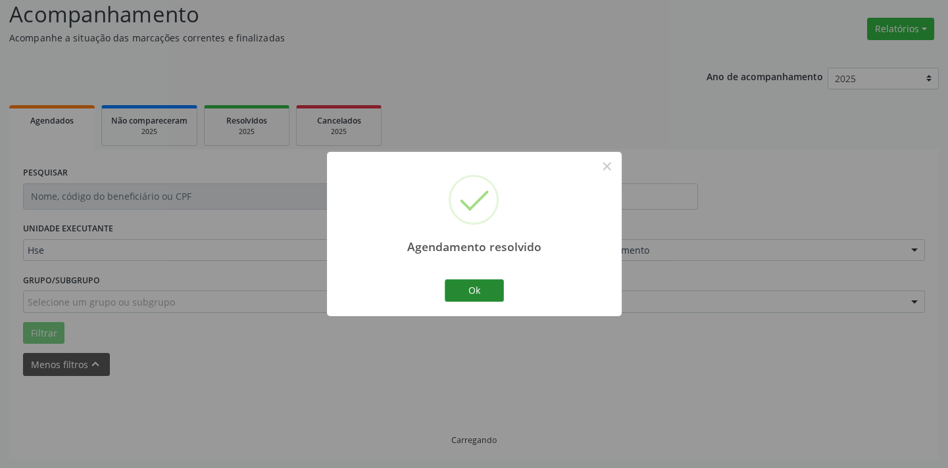
scroll to position [62, 0]
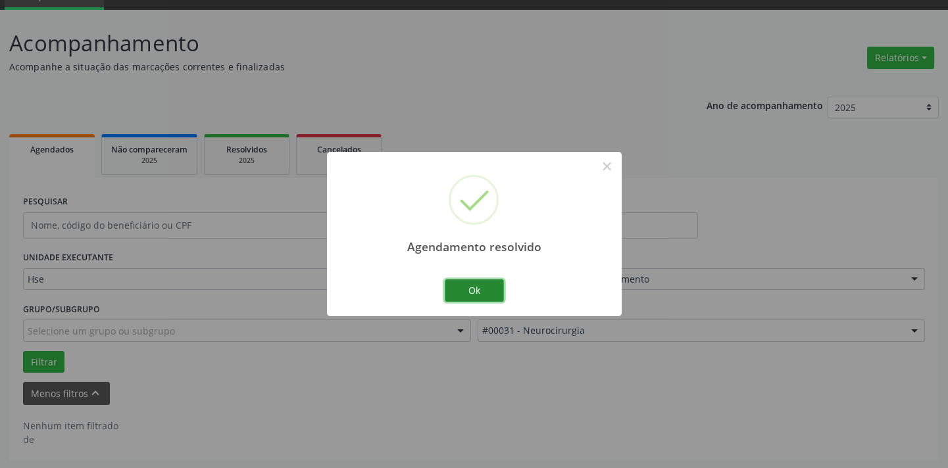
click at [487, 293] on button "Ok" at bounding box center [474, 291] width 59 height 22
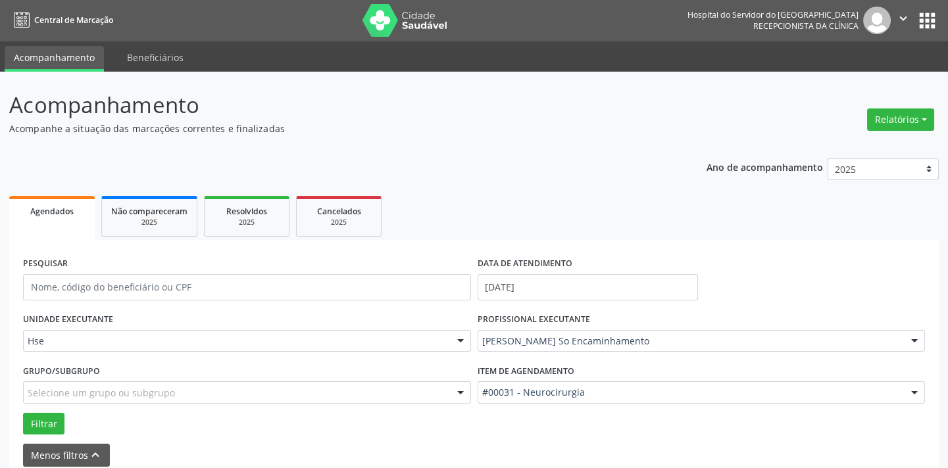
scroll to position [0, 0]
